Goal: Task Accomplishment & Management: Manage account settings

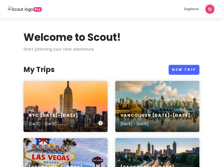
click at [50, 92] on div "NYC [DATE]-[DATE] [DATE] - [DATE]" at bounding box center [65, 106] width 84 height 51
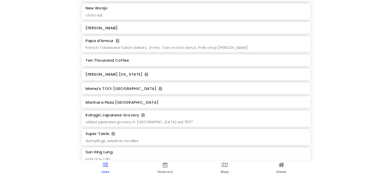
scroll to position [1608, 0]
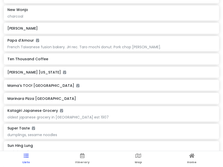
click at [63, 71] on icon at bounding box center [64, 72] width 3 height 4
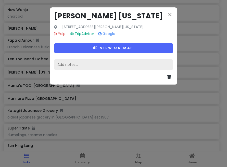
click at [109, 63] on div "Add notes..." at bounding box center [113, 64] width 119 height 11
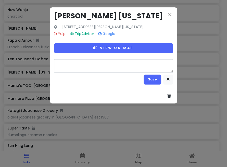
type textarea "x"
type textarea "s"
type textarea "x"
type textarea "sp"
type textarea "x"
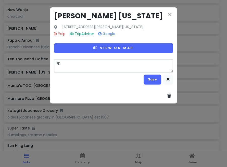
type textarea "spi"
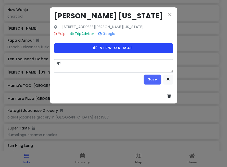
type textarea "x"
type textarea "spig"
type textarea "x"
type textarea "spigy"
type textarea "x"
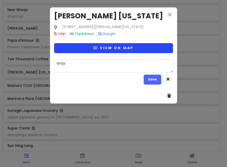
type textarea "spigyr"
type textarea "x"
type textarea "spigy"
type textarea "x"
type textarea "spigy"
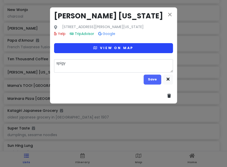
type textarea "x"
type textarea "spigy r"
type textarea "x"
type textarea "spigy ri"
type textarea "x"
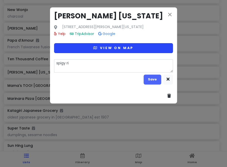
type textarea "spigy rig"
type textarea "x"
type textarea "spigy rig,"
type textarea "x"
type textarea "spigy rig,"
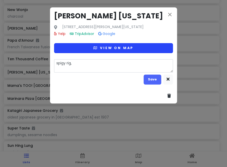
type textarea "x"
type textarea "spigy rig, v"
type textarea "x"
type textarea "spigy rig, ve"
type textarea "x"
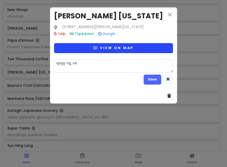
type textarea "spigy rig, vea"
type textarea "x"
type textarea "spigy rig, veal"
type textarea "x"
type textarea "spigy rig, vea"
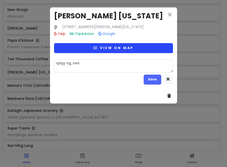
type textarea "x"
type textarea "spigy rig, ve"
type textarea "x"
type textarea "spigy rig, vea"
type textarea "x"
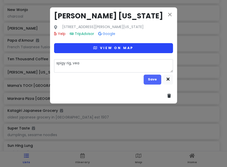
type textarea "spigy rig, veal"
type textarea "x"
type textarea "spigy rig, vealp"
type textarea "x"
type textarea "spigy rig, vealpa"
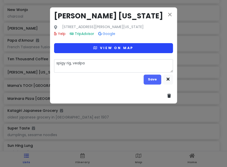
type textarea "x"
type textarea "spigy rig, vealp"
type textarea "x"
type textarea "spigy rig, veal"
type textarea "x"
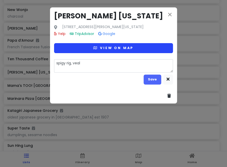
type textarea "spigy rig, veal"
type textarea "x"
type textarea "spigy rig, veal p"
type textarea "x"
type textarea "spigy rig, veal pa"
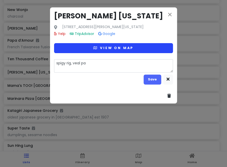
type textarea "x"
type textarea "spigy rig, veal par"
type textarea "x"
type textarea "spigy rig, veal parm"
type textarea "x"
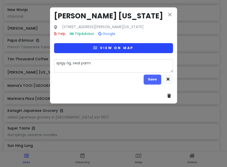
type textarea "spigy rig, veal parm,"
type textarea "x"
type textarea "spigy rig, veal parm,"
type textarea "x"
type textarea "spigy rig, veal parm, m"
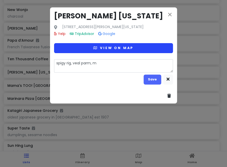
type textarea "x"
type textarea "spigy rig, veal parm, me"
type textarea "x"
type textarea "spigy rig, veal parm, mea"
type textarea "x"
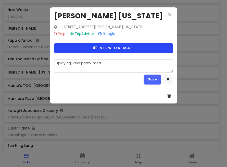
type textarea "spigy rig, veal parm, meat"
type textarea "x"
type textarea "spigy rig, veal parm, meatb"
type textarea "x"
type textarea "spigy rig, veal parm, meatba"
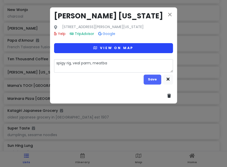
type textarea "x"
type textarea "spigy rig, veal parm, meatbal"
type textarea "x"
type textarea "spigy rig, veal parm, meatball"
type textarea "x"
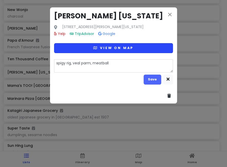
type textarea "spigy rig, veal parm, meatballs"
type textarea "x"
type textarea "spigy rig, veal parm, meatballs,"
type textarea "x"
type textarea "spigy rig, veal parm, meatballs,"
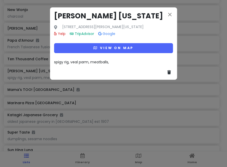
click at [146, 60] on div "spigy rig, veal parm, meatballs," at bounding box center [113, 62] width 119 height 6
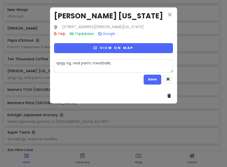
click at [130, 66] on textarea "spigy rig, veal parm, meatballs," at bounding box center [113, 65] width 119 height 13
type textarea "x"
type textarea "spigy rig, veal parm, meatballs,"
type textarea "x"
type textarea "spigy rig, veal parm, meatballs, r"
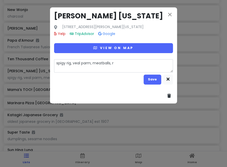
type textarea "x"
type textarea "spigy rig, veal parm, meatballs, ra"
type textarea "x"
type textarea "spigy rig, veal parm, meatballs, rai"
type textarea "x"
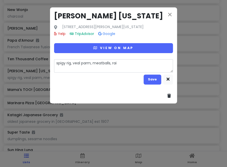
type textarea "spigy rig, veal parm, meatballs, rain"
type textarea "x"
type textarea "spigy rig, veal parm, meatballs, rainb"
type textarea "x"
type textarea "spigy rig, veal parm, meatballs, rainbo"
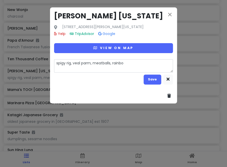
type textarea "x"
type textarea "spigy rig, veal parm, meatballs, rainbow"
type textarea "x"
type textarea "spigy rig, veal parm, meatballs, rainbow"
type textarea "x"
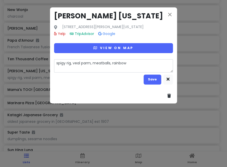
type textarea "spigy rig, veal parm, meatballs, rainbow c"
type textarea "x"
type textarea "spigy rig, veal parm, meatballs, rainbow co"
type textarea "x"
type textarea "spigy rig, veal parm, meatballs, rainbow coo"
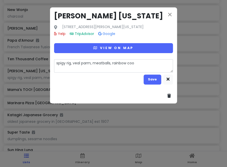
type textarea "x"
type textarea "spigy rig, veal parm, meatballs, rainbow cook"
type textarea "x"
type textarea "spigy rig, veal parm, meatballs, rainbow cooki"
type textarea "x"
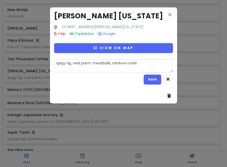
type textarea "spigy rig, veal parm, meatballs, rainbow cookie"
type textarea "x"
type textarea "spigy rig, veal parm, meatballs, rainbow cookie,"
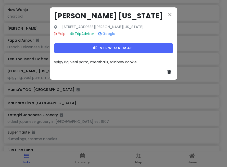
click at [126, 62] on span "spigy rig, veal parm, meatballs, rainbow cookie," at bounding box center [95, 61] width 83 height 5
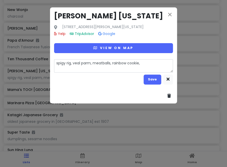
drag, startPoint x: 141, startPoint y: 64, endPoint x: 153, endPoint y: 65, distance: 11.3
click at [143, 64] on textarea "spigy rig, veal parm, meatballs, rainbow cookie," at bounding box center [113, 65] width 119 height 13
type textarea "x"
type textarea "spigy rig, veal parm, meatballs, rainbow cookie,"
type textarea "x"
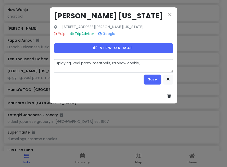
type textarea "spigy rig, veal parm, meatballs, rainbow cookie, h"
type textarea "x"
type textarea "spigy rig, veal parm, meatballs, rainbow cookie, ha"
type textarea "x"
type textarea "spigy rig, veal parm, meatballs, rainbow cookie, haz"
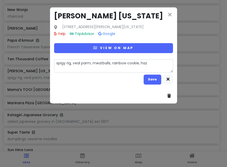
type textarea "x"
type textarea "spigy rig, veal parm, meatballs, rainbow cookie, haze"
type textarea "x"
type textarea "spigy rig, veal parm, meatballs, rainbow cookie, [PERSON_NAME]"
type textarea "x"
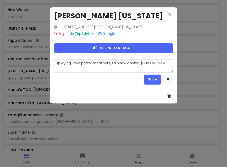
type textarea "spigy rig, veal parm, meatballs, rainbow cookie, hazeln"
type textarea "x"
type textarea "spigy rig, veal parm, meatballs, rainbow cookie, hazelnu"
type textarea "x"
type textarea "spigy rig, veal parm, meatballs, rainbow cookie, hazelnut"
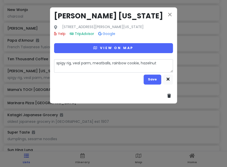
type textarea "x"
type textarea "spigy rig, veal parm, meatballs, rainbow cookie, hazelnut"
type textarea "x"
type textarea "spigy rig, veal parm, meatballs, rainbow cookie, hazelnut c"
type textarea "x"
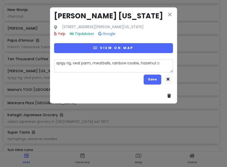
type textarea "spigy rig, veal parm, meatballs, rainbow cookie, hazelnut ch"
type textarea "x"
type textarea "spigy rig, veal parm, meatballs, rainbow cookie, hazelnut cho"
type textarea "x"
type textarea "spigy rig, veal parm, meatballs, rainbow cookie, hazelnut choco"
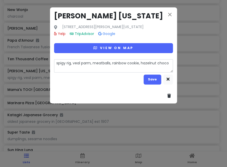
type textarea "x"
type textarea "spigy rig, veal parm, meatballs, rainbow cookie, hazelnut chocol"
type textarea "x"
type textarea "spigy rig, veal parm, meatballs, rainbow cookie, hazelnut chocola"
type textarea "x"
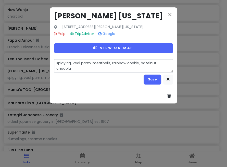
type textarea "spigy rig, veal parm, meatballs, rainbow cookie, hazelnut chocolat"
type textarea "x"
type textarea "spigy rig, veal parm, meatballs, rainbow cookie, hazelnut chocolate"
type textarea "x"
type textarea "spigy rig, veal parm, meatballs, rainbow cookie, hazelnut chocolate"
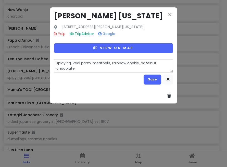
type textarea "x"
type textarea "spigy rig, veal parm, meatballs, rainbow cookie, hazelnut chocolate v"
type textarea "x"
type textarea "spigy rig, veal parm, meatballs, rainbow cookie, hazelnut chocolate"
type textarea "x"
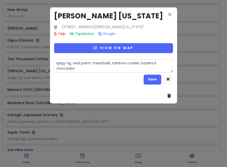
type textarea "spigy rig, veal parm, meatballs, rainbow cookie, hazelnut chocolate c"
type textarea "x"
type textarea "spigy rig, veal parm, meatballs, rainbow cookie, hazelnut chocolate ca"
type textarea "x"
type textarea "spigy rig, veal parm, meatballs, rainbow cookie, hazelnut chocolate cak"
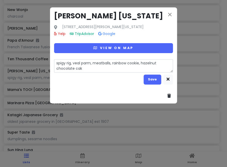
type textarea "x"
type textarea "spigy rig, veal parm, meatballs, rainbow cookie, hazelnut chocolate cake"
type textarea "x"
type textarea "spigy rig, veal parm, meatballs, rainbow cookie, hazelnut chocolate cakem"
type textarea "x"
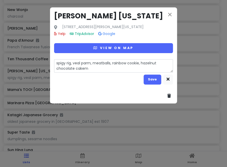
type textarea "spigy rig, veal parm, meatballs, rainbow cookie, hazelnut chocolate cakem"
type textarea "x"
type textarea "spigy rig, veal parm, meatballs, rainbow cookie, hazelnut chocolate cakem"
type textarea "x"
type textarea "spigy rig, veal parm, meatballs, rainbow cookie, hazelnut chocolate cake"
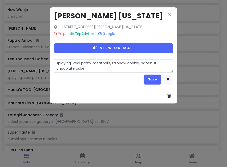
type textarea "x"
type textarea "spigy rig, veal parm, meatballs, rainbow cookie, hazelnut chocolate cake,"
type textarea "x"
type textarea "spigy rig, veal parm, meatballs, rainbow cookie, hazelnut chocolate cake,"
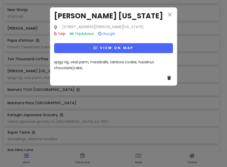
click at [72, 66] on span "spigy rig, veal parm, meatballs, rainbow cookie, hazelnut chocolate cake," at bounding box center [104, 64] width 101 height 11
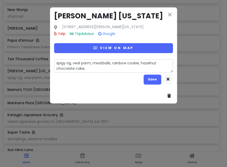
click at [90, 68] on textarea "spigy rig, veal parm, meatballs, rainbow cookie, hazelnut chocolate cake," at bounding box center [113, 65] width 119 height 13
type textarea "x"
type textarea "spigy rig, veal parm, meatballs, rainbow cookie, hazelnut chocolate cake"
click at [114, 65] on textarea "spigy rig, veal parm, meatballs, rainbow cookie, hazelnut chocolate cake" at bounding box center [113, 65] width 119 height 13
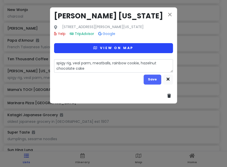
type textarea "x"
type textarea "spigy rig, veal parm, meatballs, [MEDICAL_DATA] cookie, hazelnut chocolate cake"
type textarea "x"
type textarea "spigy rig, veal parm, meatballs, barainbow cookie, hazelnut chocolate cake"
type textarea "x"
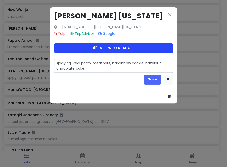
type textarea "spigy rig, veal parm, meatballs, bakrainbow cookie, hazelnut chocolate cake"
type textarea "x"
type textarea "spigy rig, veal parm, meatballs, bakerainbow cookie, hazelnut chocolate cake"
type textarea "x"
type textarea "spigy rig, veal parm, meatballs, bakedrainbow cookie, hazelnut chocolate cake"
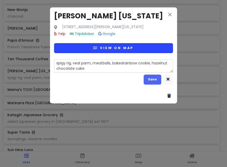
type textarea "x"
type textarea "spigy rig, veal parm, meatballs, baked rainbow cookie, hazelnut chocolate cake"
type textarea "x"
type textarea "spigy rig, veal parm, meatballs, baked crainbow cookie, hazelnut chocolate cake"
type textarea "x"
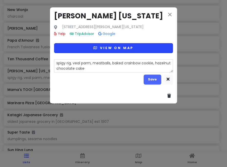
type textarea "spigy rig, veal parm, meatballs, baked clrainbow cookie, hazelnut chocolate cake"
type textarea "x"
type textarea "spigy rig, veal parm, meatballs, baked clarainbow cookie, hazelnut chocolate ca…"
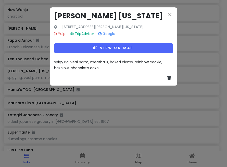
click at [101, 64] on span "spigy rig, veal parm, meatballs, baked clams, rainbow cookie, hazelnut chocolat…" at bounding box center [108, 64] width 109 height 11
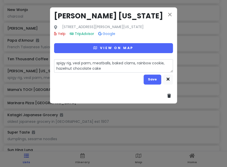
drag, startPoint x: 112, startPoint y: 63, endPoint x: 93, endPoint y: 63, distance: 19.7
click at [93, 63] on textarea "spigy rig, veal parm, meatballs, baked clams, rainbow cookie, hazelnut chocolat…" at bounding box center [113, 65] width 119 height 13
click at [72, 63] on textarea "spigy rig, veal parm, baked clams, rainbow cookie, hazelnut chocolate cake" at bounding box center [113, 65] width 119 height 13
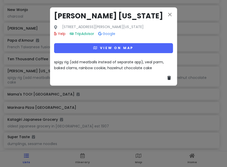
click at [154, 62] on span "spigy rig (add meatballs instead of separate app), veal parm, baked clams, rain…" at bounding box center [109, 64] width 111 height 11
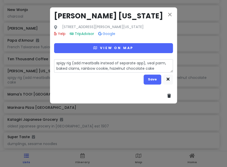
click at [81, 68] on textarea "spigy rig (add meatballs instead of separate app), veal parm, baked clams, rain…" at bounding box center [113, 65] width 119 height 13
click at [55, 63] on textarea "spigy rig (add meatballs instead of separate app), veal parm, baked clams, rain…" at bounding box center [113, 65] width 119 height 13
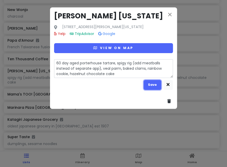
click at [153, 83] on button "Save" at bounding box center [153, 85] width 18 height 10
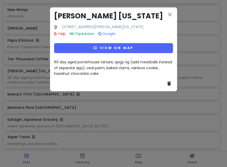
click at [188, 3] on div "close [PERSON_NAME] [US_STATE] [STREET_ADDRESS][PERSON_NAME][US_STATE] Yelp Tri…" at bounding box center [113, 83] width 227 height 167
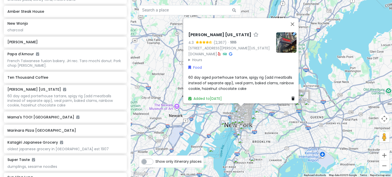
click at [153, 68] on div "[PERSON_NAME] [US_STATE] 4.3 (2,367) · [STREET_ADDRESS][PERSON_NAME][US_STATE] …" at bounding box center [261, 88] width 261 height 177
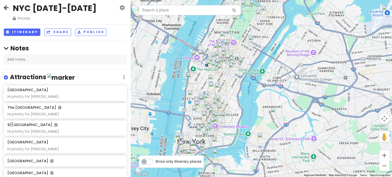
scroll to position [0, 0]
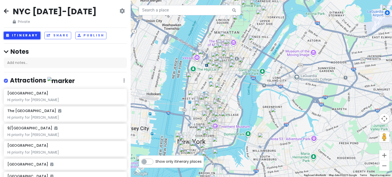
click at [23, 33] on button "Itinerary" at bounding box center [22, 35] width 36 height 7
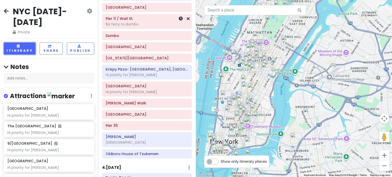
scroll to position [510, 0]
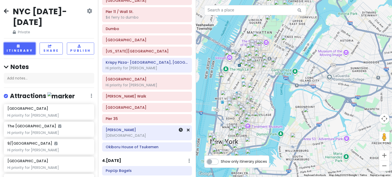
click at [131, 128] on h6 "[PERSON_NAME]" at bounding box center [147, 130] width 83 height 5
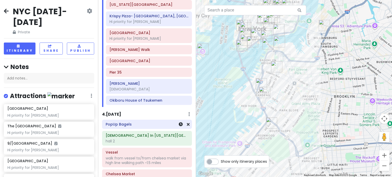
scroll to position [561, 0]
